Goal: Task Accomplishment & Management: Manage account settings

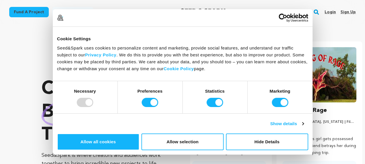
scroll to position [0, 95]
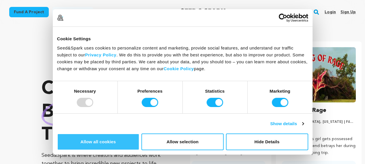
click at [139, 134] on button "Allow all cookies" at bounding box center [98, 142] width 82 height 17
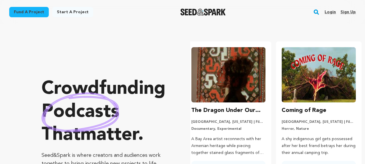
click at [351, 11] on link "Sign up" at bounding box center [347, 12] width 15 height 9
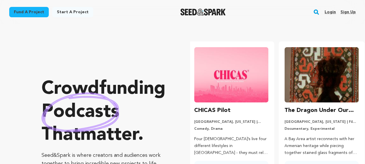
scroll to position [0, 0]
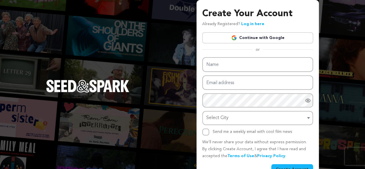
click at [268, 38] on link "Continue with Google" at bounding box center [257, 37] width 111 height 11
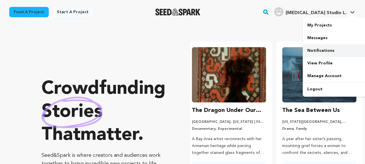
scroll to position [0, 95]
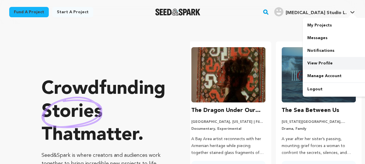
click at [326, 60] on link "View Profile" at bounding box center [335, 63] width 65 height 13
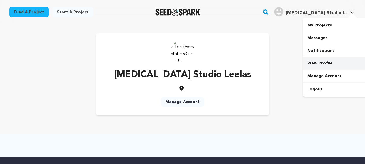
click at [327, 64] on link "View Profile" at bounding box center [335, 63] width 65 height 13
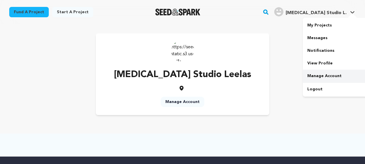
click at [322, 77] on link "Manage Account" at bounding box center [335, 76] width 65 height 13
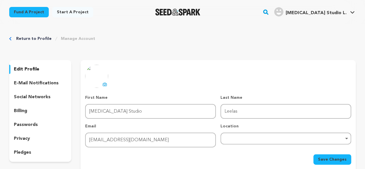
click at [104, 86] on icon at bounding box center [104, 84] width 5 height 5
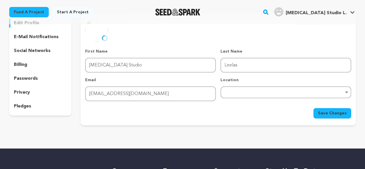
scroll to position [96, 0]
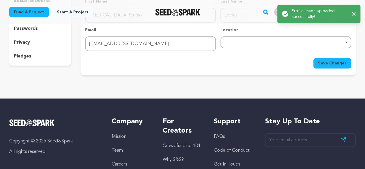
click at [259, 44] on div "Remove item" at bounding box center [285, 42] width 131 height 12
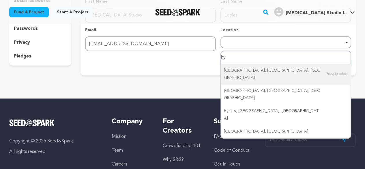
type input "h"
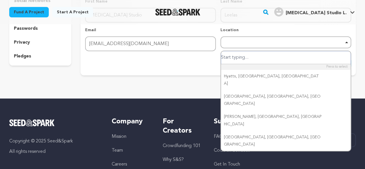
type input "a"
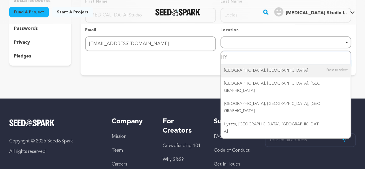
type input "HYD"
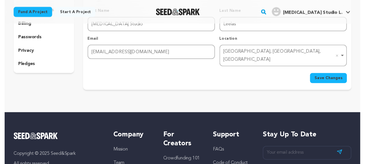
scroll to position [0, 0]
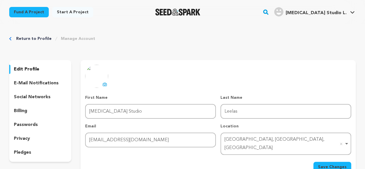
click at [332, 164] on span "Save Changes" at bounding box center [332, 167] width 29 height 6
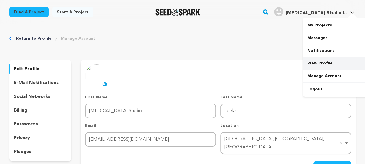
click at [316, 61] on link "View Profile" at bounding box center [335, 63] width 65 height 13
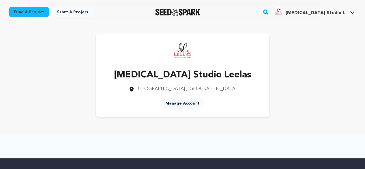
click at [189, 101] on link "Manage Account" at bounding box center [183, 103] width 44 height 10
